Goal: Entertainment & Leisure: Consume media (video, audio)

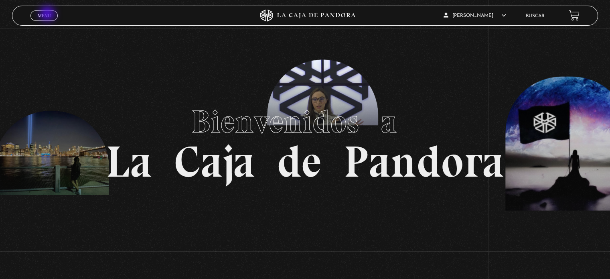
click at [48, 14] on span "Menu" at bounding box center [44, 15] width 13 height 5
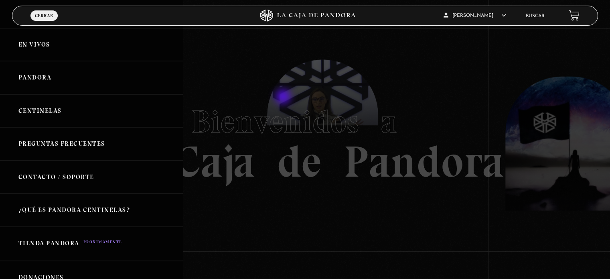
click at [284, 97] on div at bounding box center [305, 139] width 610 height 279
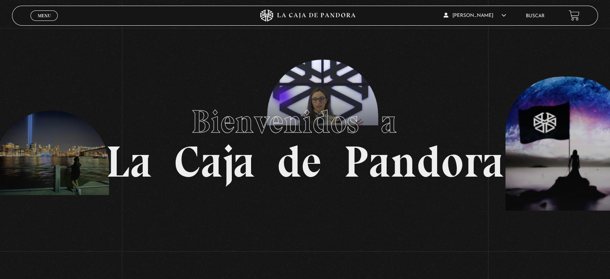
click at [284, 97] on h1 "Bienvenidos a La Caja de Pandora" at bounding box center [305, 139] width 398 height 88
click at [51, 17] on link "Menu Cerrar" at bounding box center [43, 15] width 27 height 10
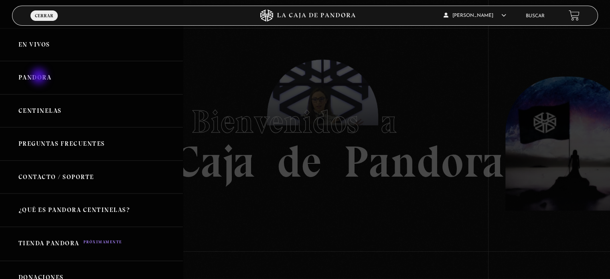
click at [40, 77] on link "Pandora" at bounding box center [91, 77] width 183 height 33
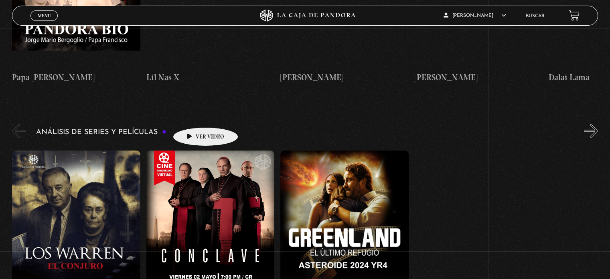
scroll to position [1563, 0]
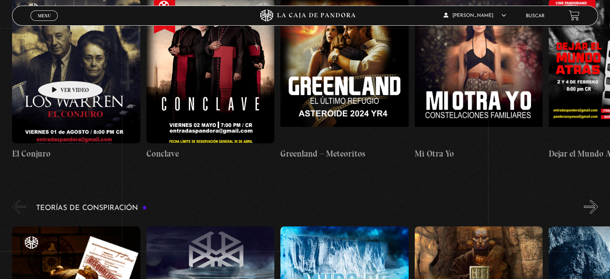
click at [58, 69] on figure at bounding box center [76, 71] width 128 height 144
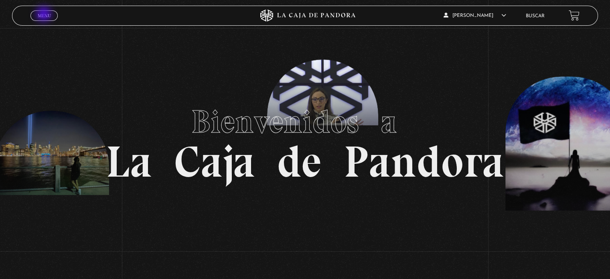
click at [44, 15] on span "Menu" at bounding box center [44, 15] width 13 height 5
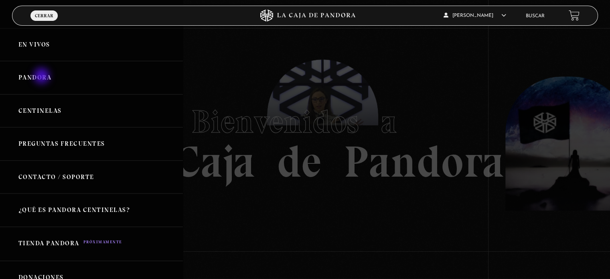
click at [42, 77] on link "Pandora" at bounding box center [91, 77] width 183 height 33
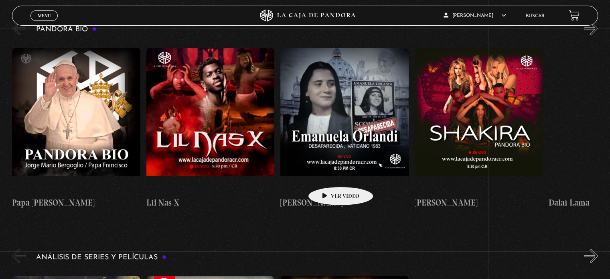
scroll to position [1362, 0]
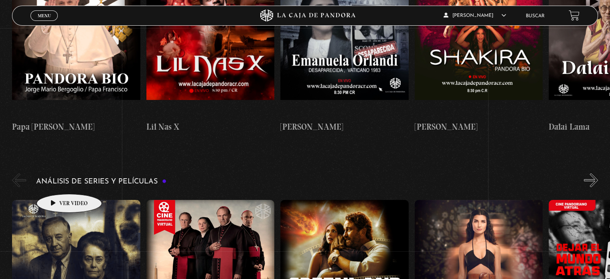
click at [57, 199] on figure at bounding box center [76, 271] width 128 height 144
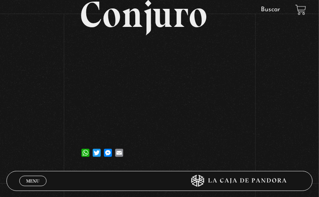
scroll to position [120, 0]
